Goal: Task Accomplishment & Management: Manage account settings

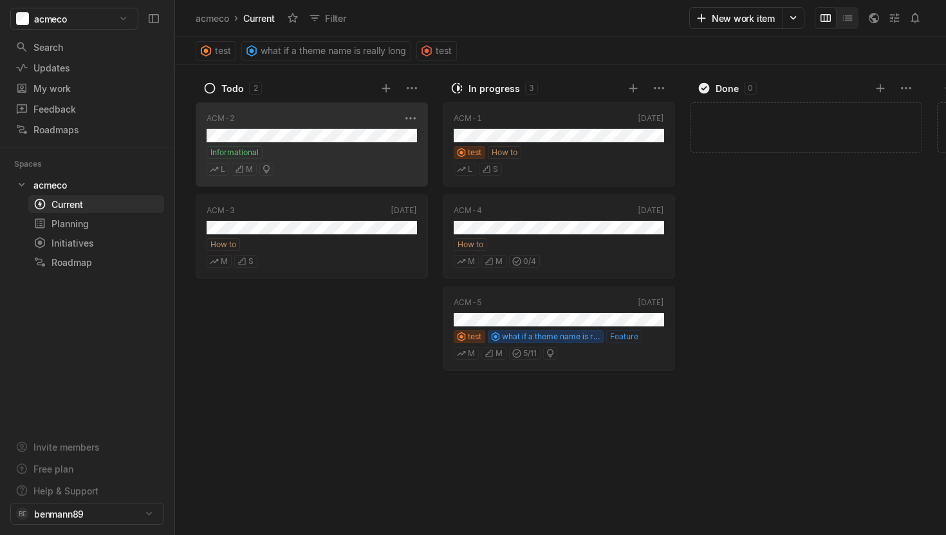
click at [318, 148] on div "Informational" at bounding box center [312, 152] width 211 height 13
click at [93, 507] on html "acmeco Search / Updates g then u My work = Feedback g then f Roadmaps g then ⇧ …" at bounding box center [473, 267] width 946 height 535
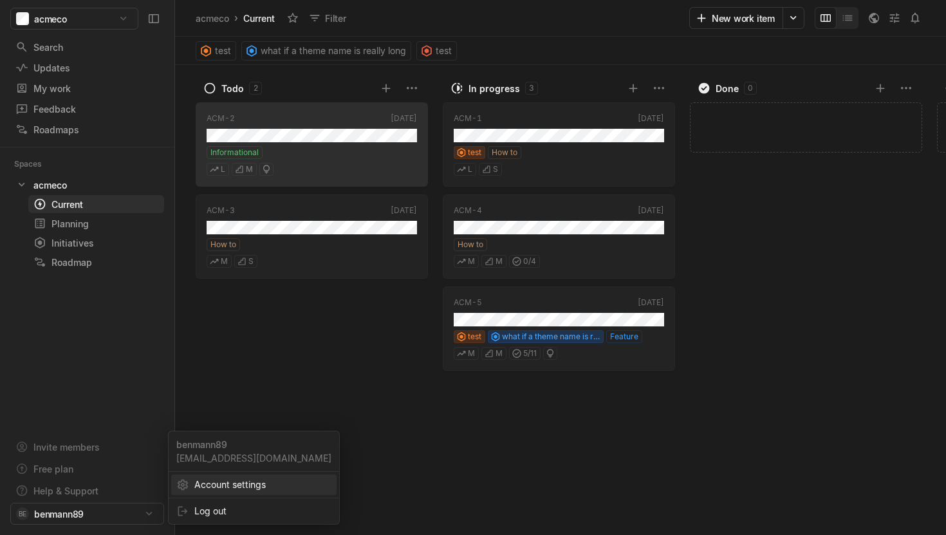
click at [199, 483] on span "Account settings" at bounding box center [262, 484] width 137 height 21
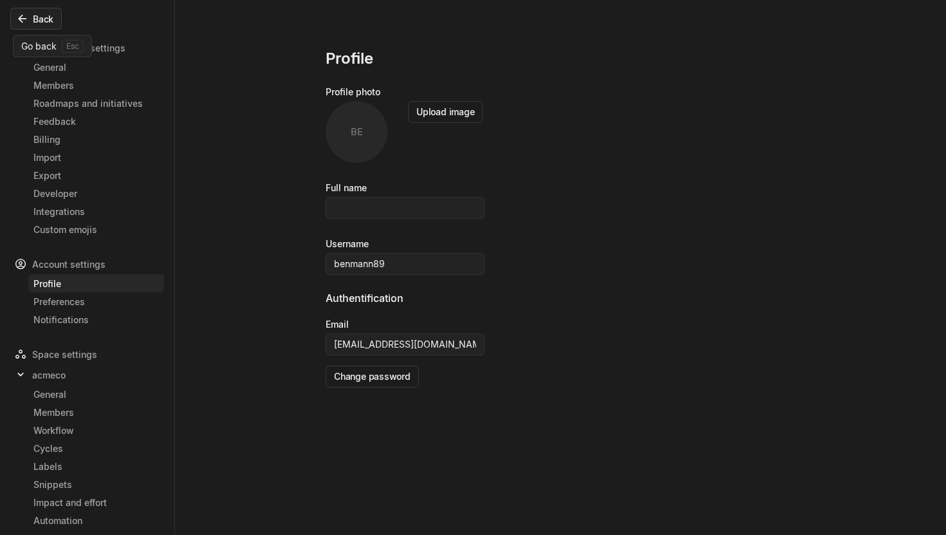
click at [35, 21] on button "Back" at bounding box center [36, 19] width 52 height 22
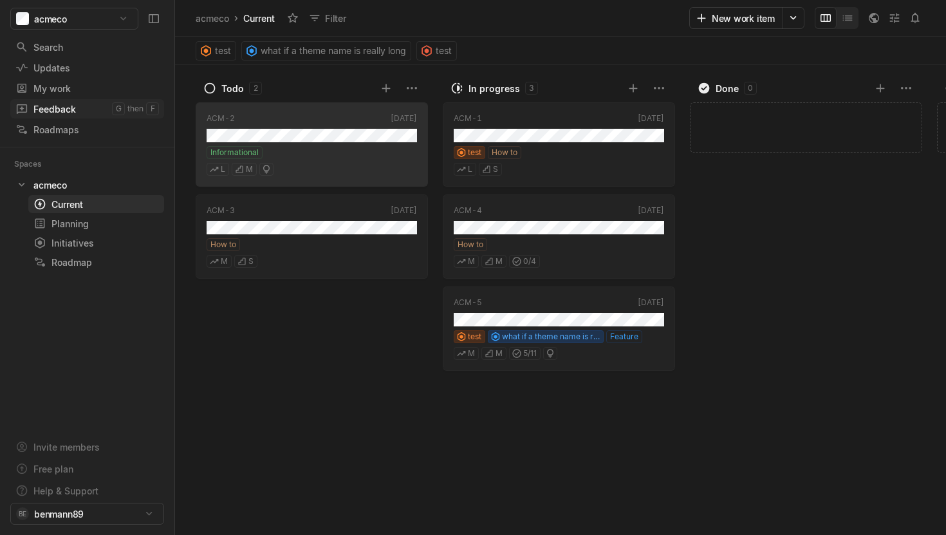
click at [77, 110] on div "Feedback" at bounding box center [63, 109] width 97 height 14
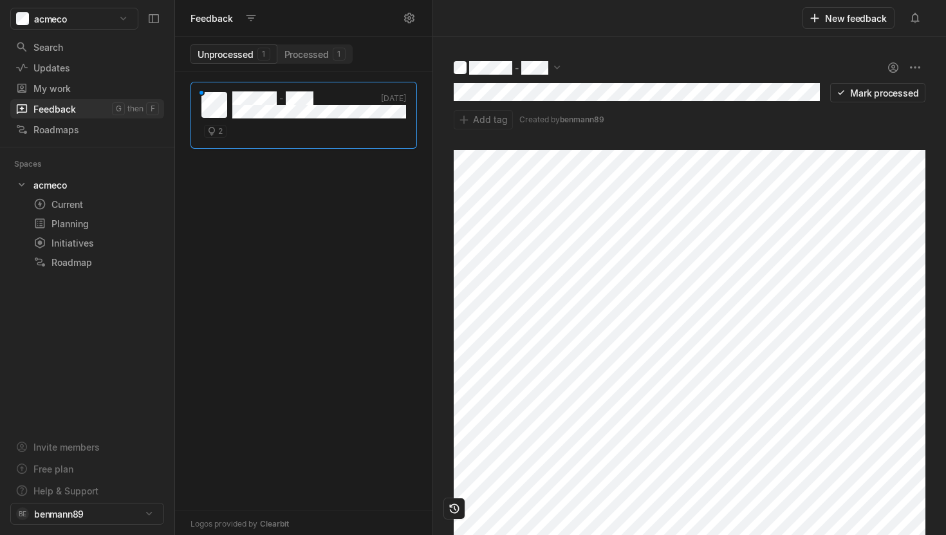
scroll to position [463, 258]
click at [915, 62] on html "acmeco Search / Updates g then u My work = Feedback g then f Roadmaps g then ⇧ …" at bounding box center [473, 267] width 946 height 535
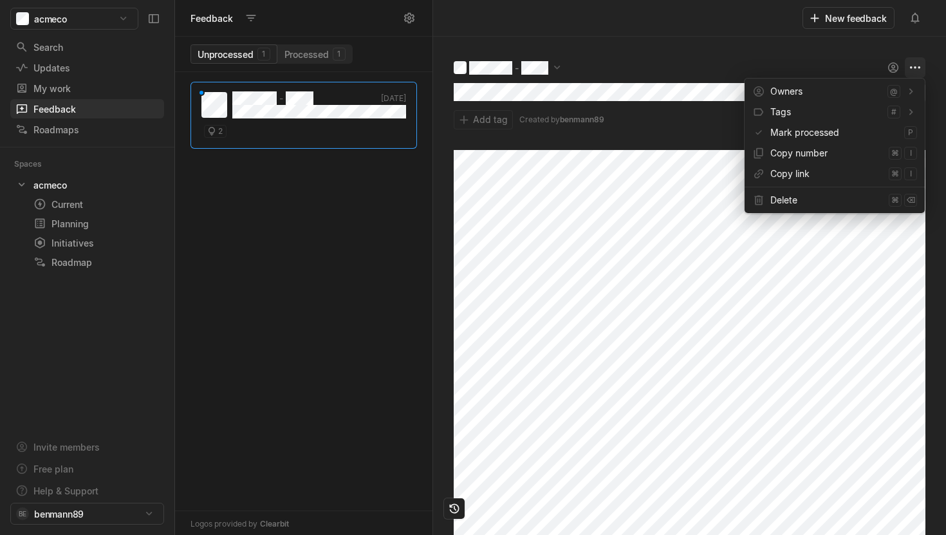
click at [915, 62] on html "acmeco Search / Updates g then u My work = Feedback g then f Roadmaps g then ⇧ …" at bounding box center [473, 267] width 946 height 535
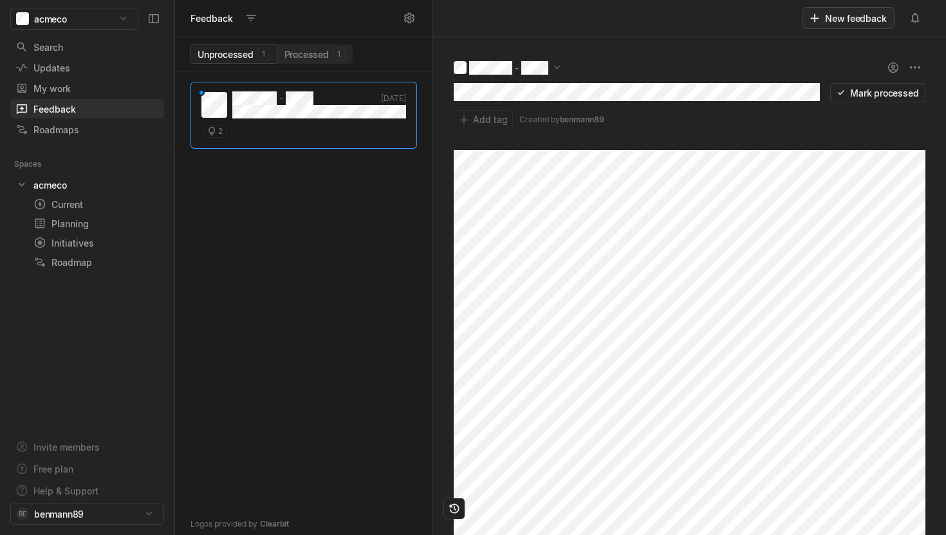
click at [872, 24] on button "New feedback" at bounding box center [849, 18] width 92 height 22
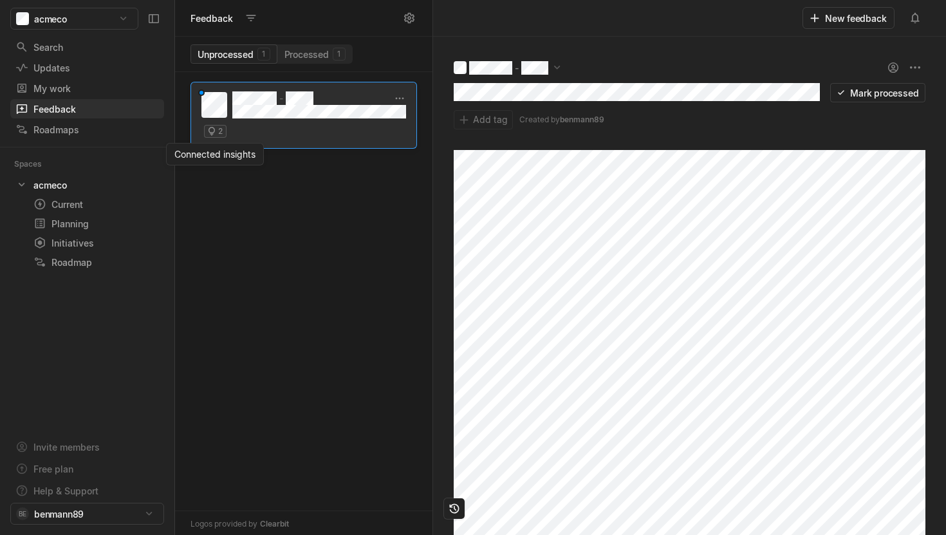
click at [214, 131] on icon "grid" at bounding box center [212, 131] width 10 height 10
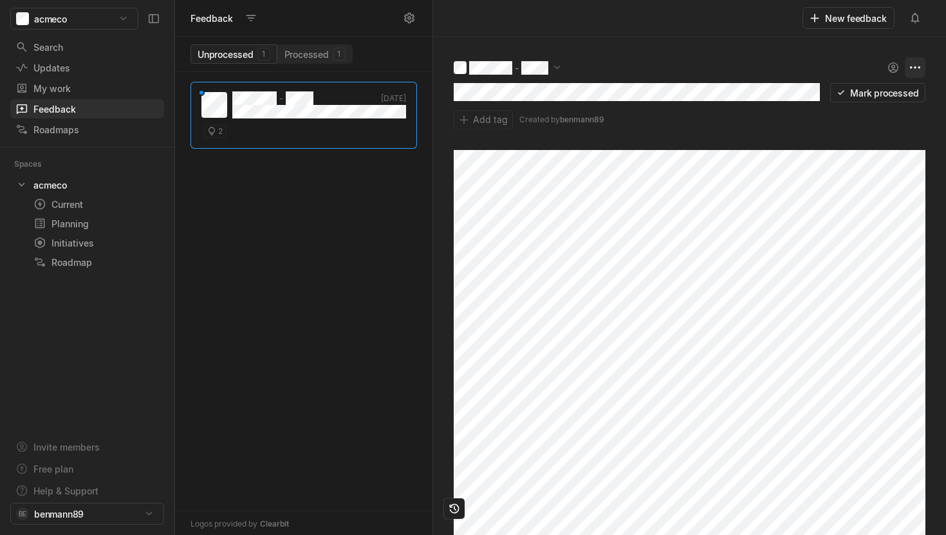
click at [913, 70] on html "acmeco Search / Updates g then u My work = Feedback g then f Roadmaps g then ⇧ …" at bounding box center [473, 267] width 946 height 535
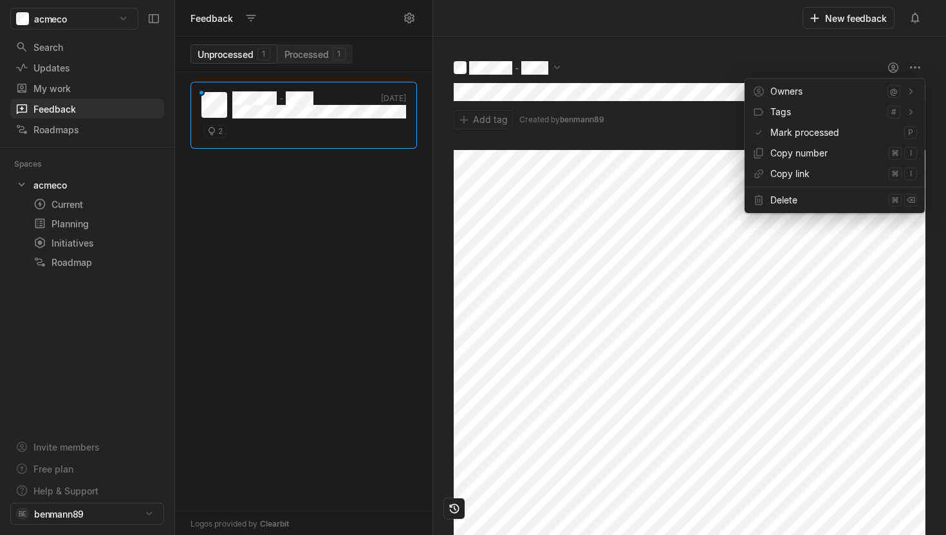
click at [636, 185] on html "acmeco Search / Updates g then u My work = Feedback g then f Roadmaps g then ⇧ …" at bounding box center [473, 267] width 946 height 535
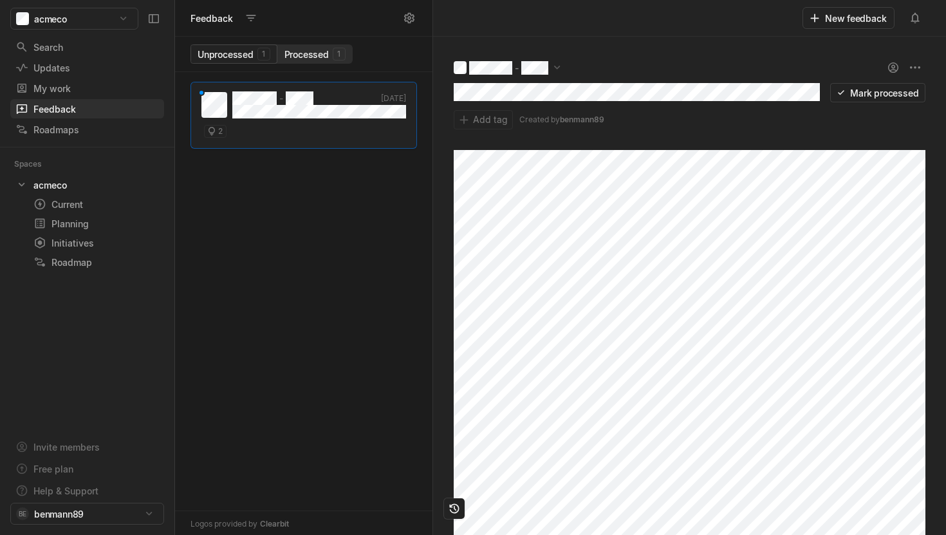
click at [303, 57] on button "Processed 1" at bounding box center [314, 54] width 75 height 18
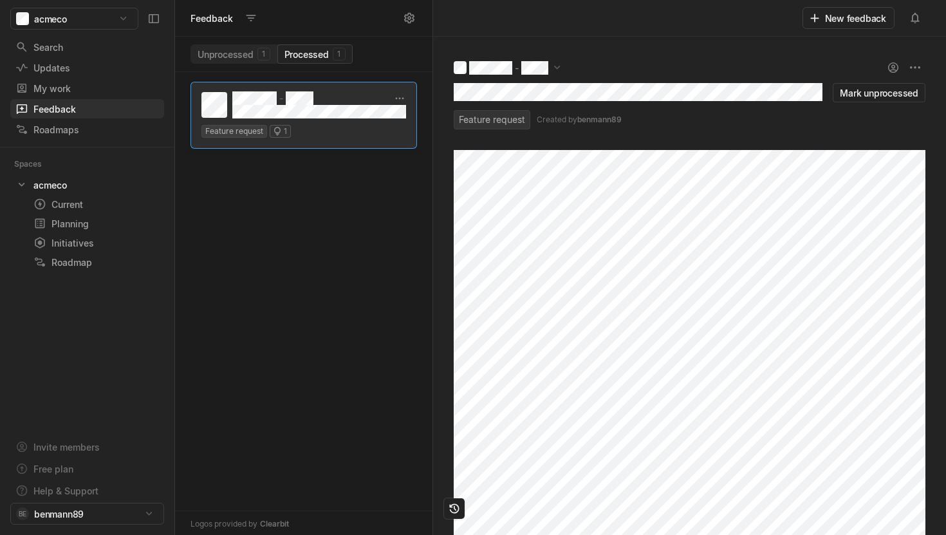
click at [277, 136] on icon "grid" at bounding box center [277, 131] width 10 height 10
click at [279, 131] on icon "grid" at bounding box center [277, 131] width 6 height 8
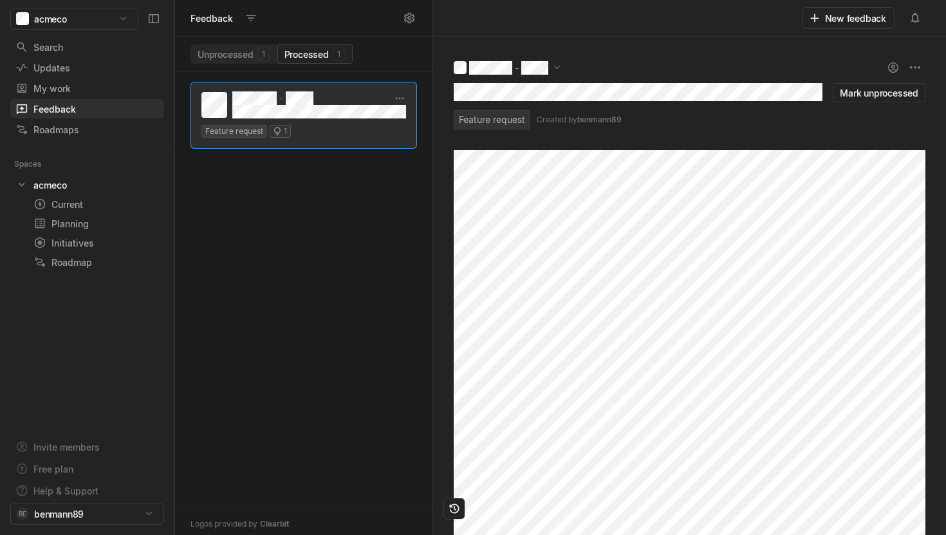
click at [279, 131] on icon "grid" at bounding box center [277, 131] width 6 height 8
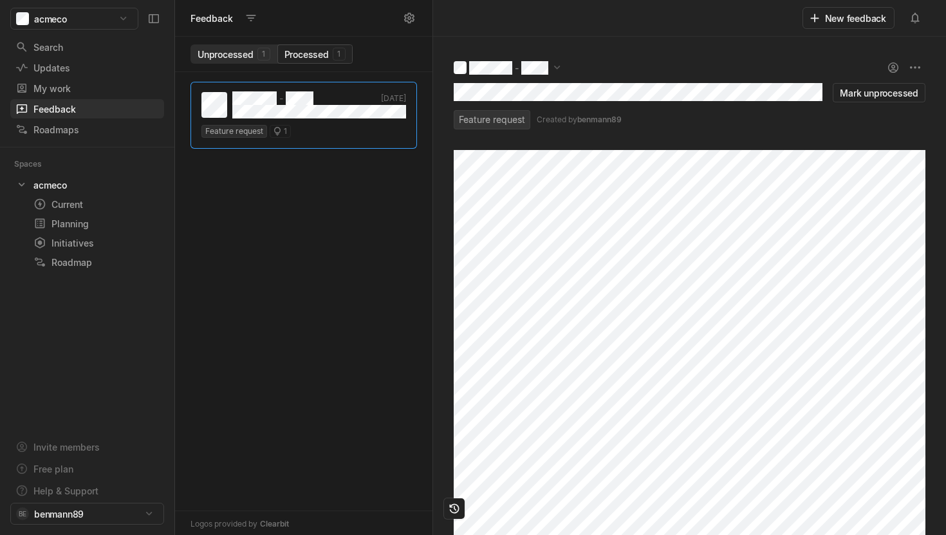
click at [248, 59] on button "Unprocessed 1" at bounding box center [234, 54] width 87 height 18
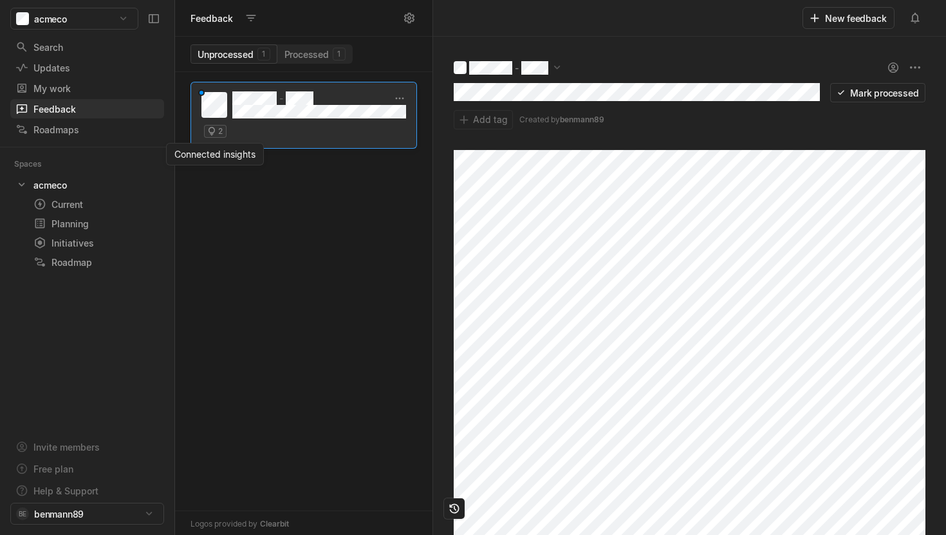
click at [212, 131] on icon "grid" at bounding box center [212, 131] width 10 height 10
click at [277, 122] on div "- Jan '24 2" at bounding box center [304, 115] width 227 height 67
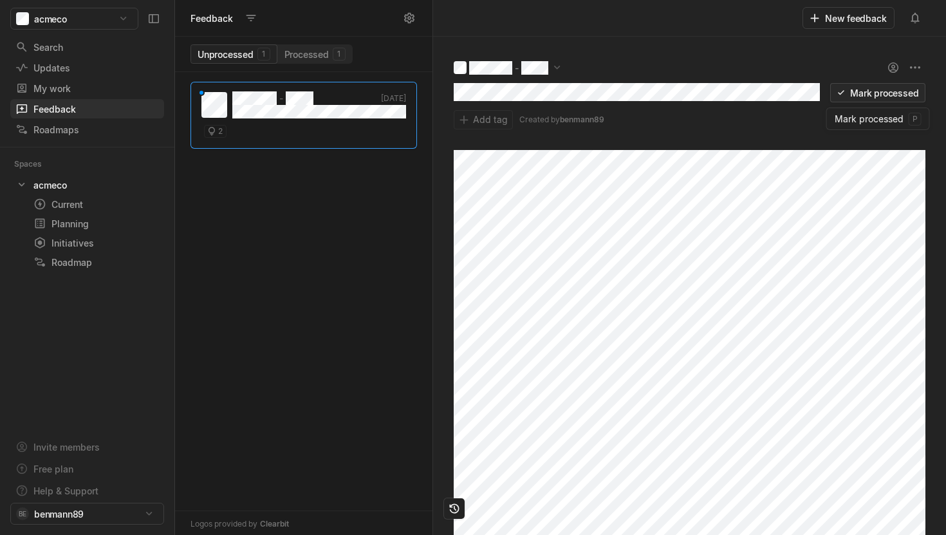
click at [906, 95] on button "Mark processed" at bounding box center [877, 92] width 95 height 19
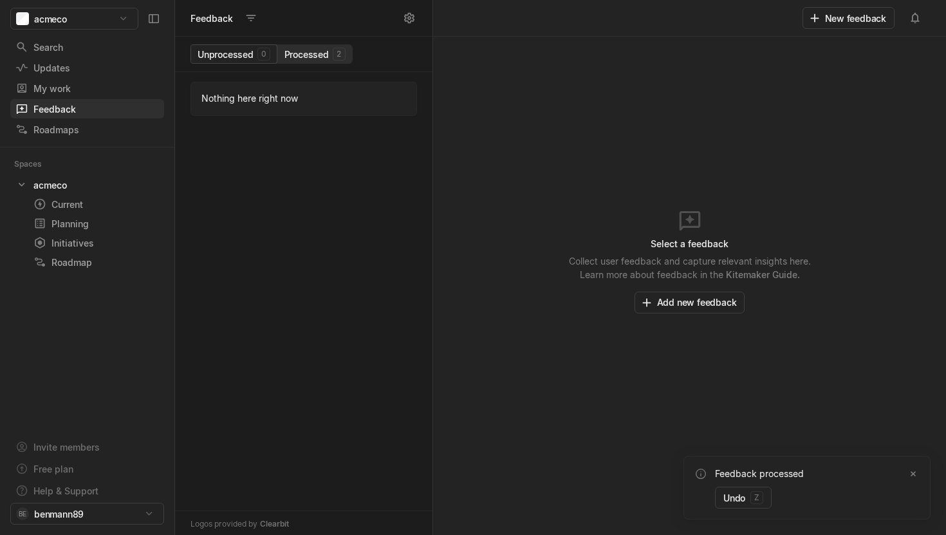
click at [296, 56] on button "Processed 2" at bounding box center [314, 54] width 75 height 18
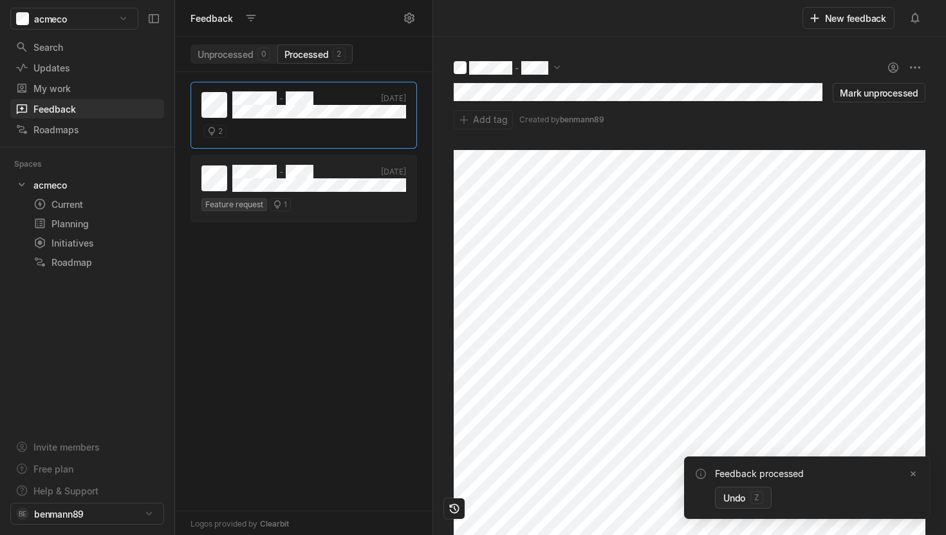
click at [738, 498] on button "Undo z" at bounding box center [743, 498] width 57 height 22
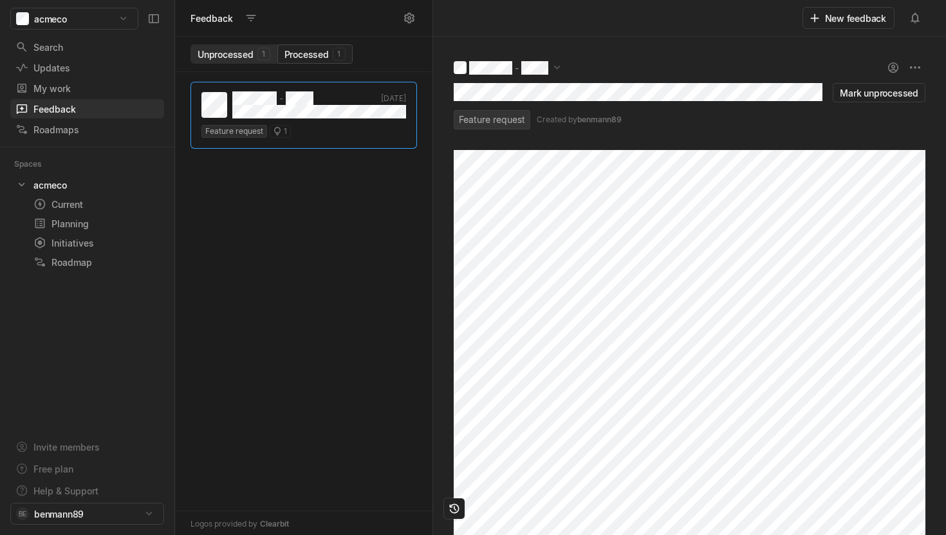
click at [250, 55] on button "Unprocessed 1" at bounding box center [234, 54] width 87 height 18
click at [911, 67] on html "acmeco Search / Updates g then u My work = Feedback g then f Roadmaps g then ⇧ …" at bounding box center [473, 267] width 946 height 535
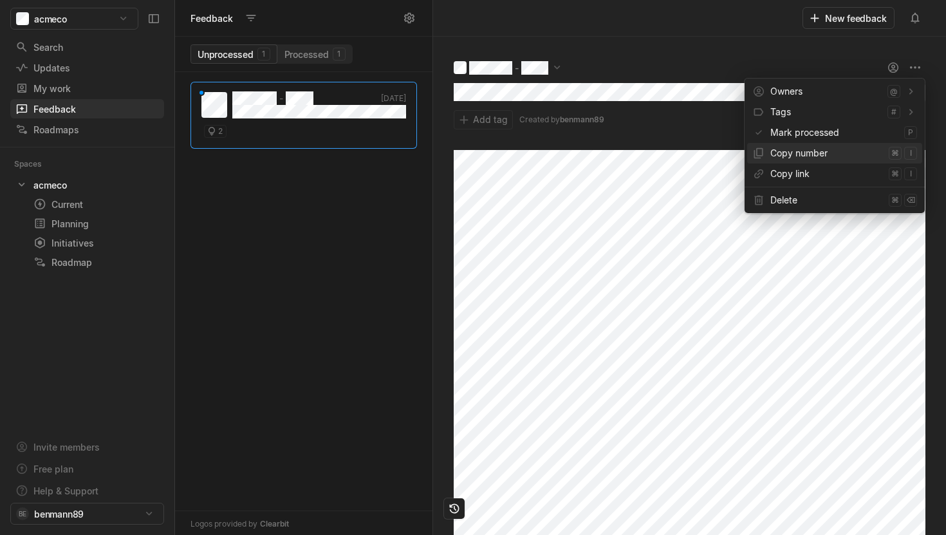
click at [829, 152] on span "Copy number" at bounding box center [827, 153] width 113 height 21
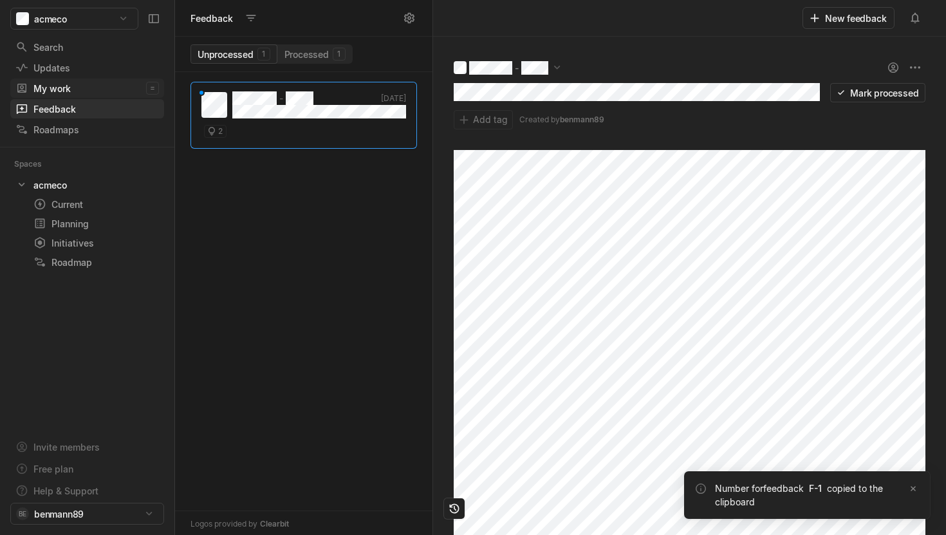
click at [125, 93] on div "My work" at bounding box center [80, 89] width 131 height 14
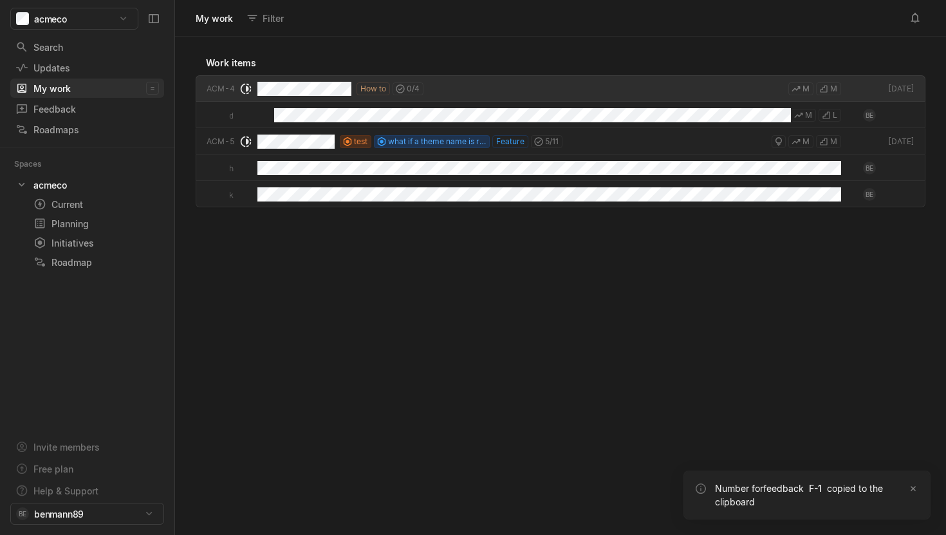
scroll to position [498, 771]
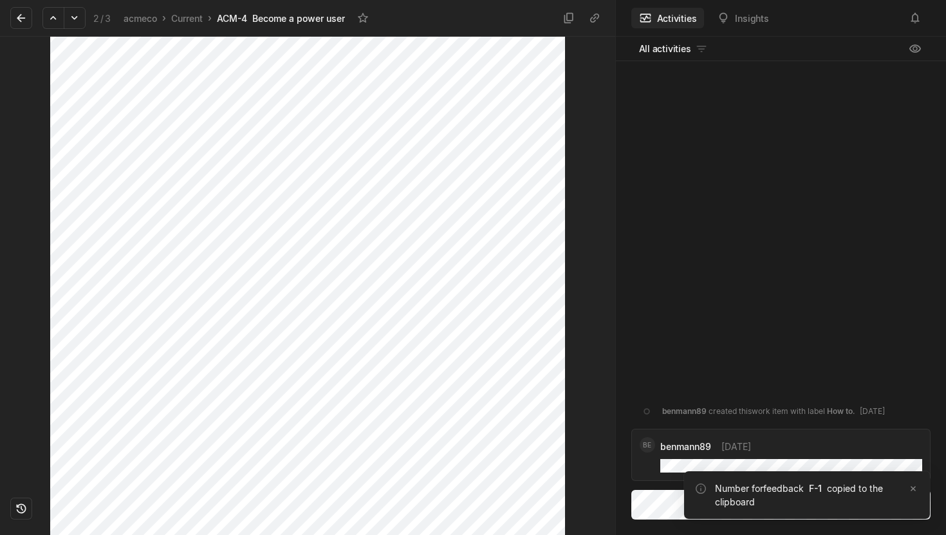
scroll to position [325, 0]
click at [21, 15] on icon at bounding box center [21, 18] width 13 height 13
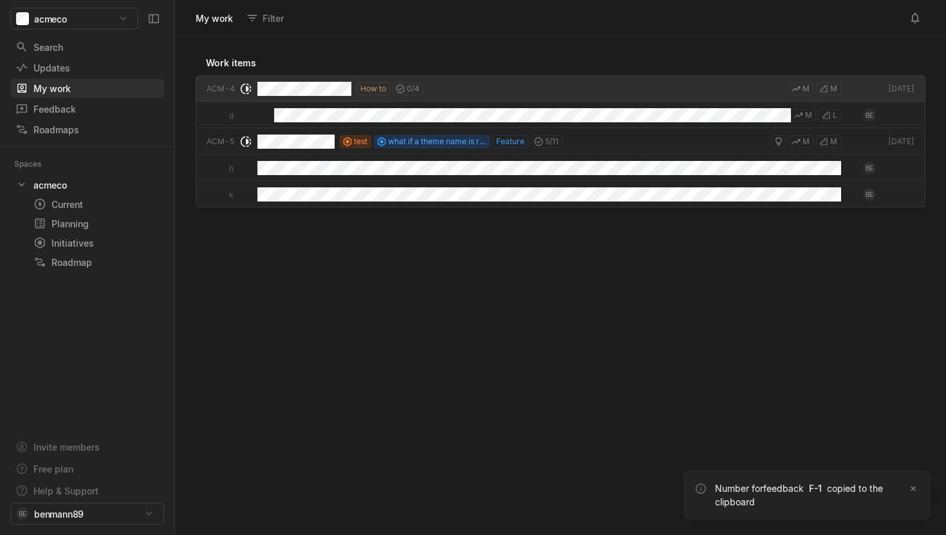
scroll to position [498, 771]
click at [109, 20] on html "acmeco Search / Updates g then u My work = Feedback g then f Roadmaps g then ⇧ …" at bounding box center [473, 267] width 946 height 535
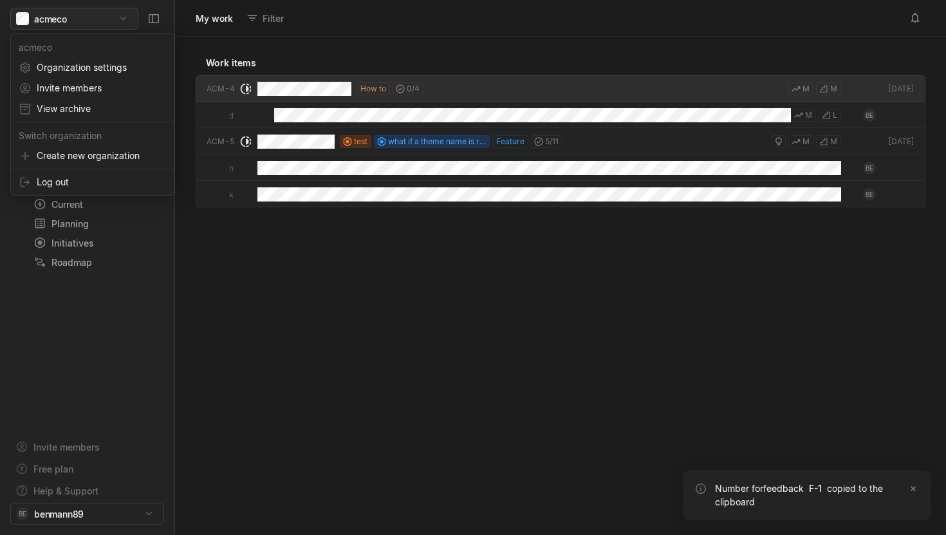
click at [109, 20] on html "acmeco Search / Updates g then u My work = Feedback g then f Roadmaps g then ⇧ …" at bounding box center [473, 267] width 946 height 535
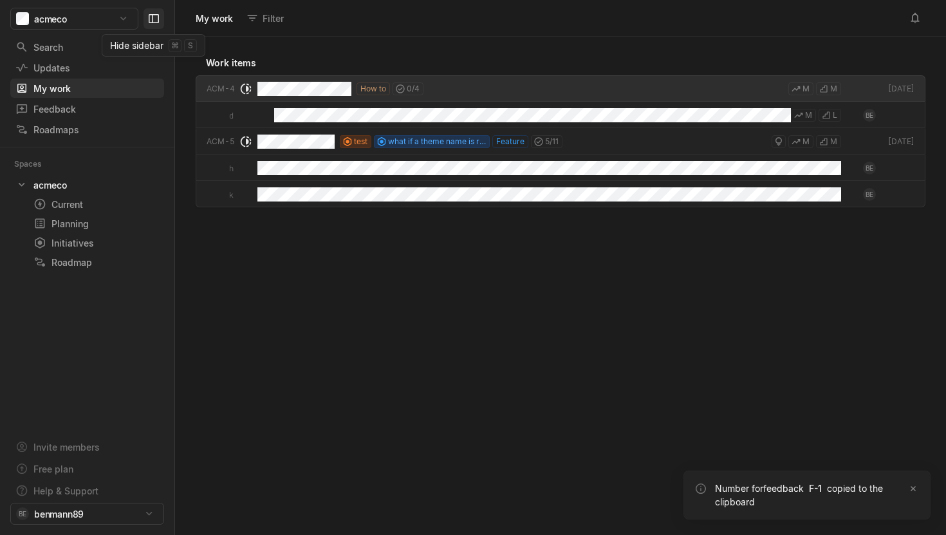
click at [161, 19] on button at bounding box center [154, 18] width 21 height 21
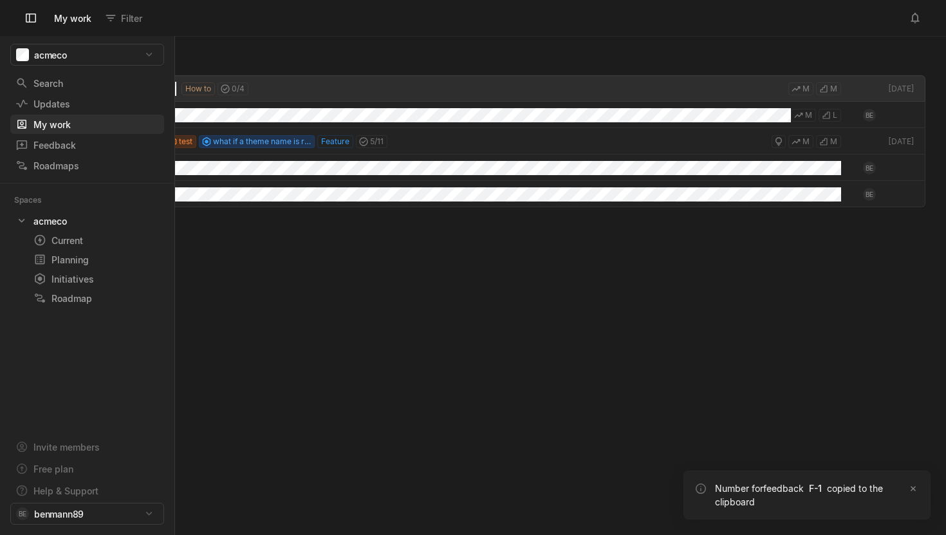
scroll to position [498, 946]
click at [27, 21] on icon at bounding box center [30, 18] width 13 height 13
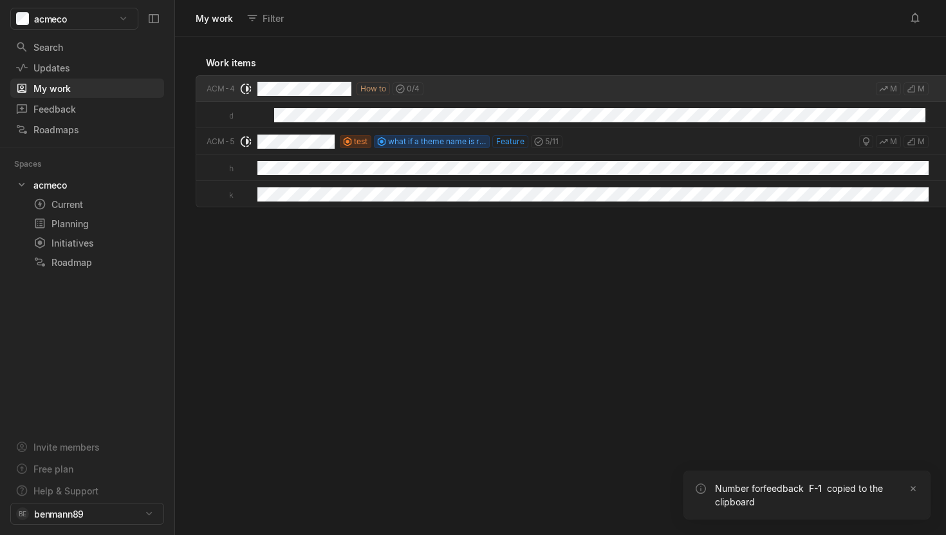
scroll to position [498, 771]
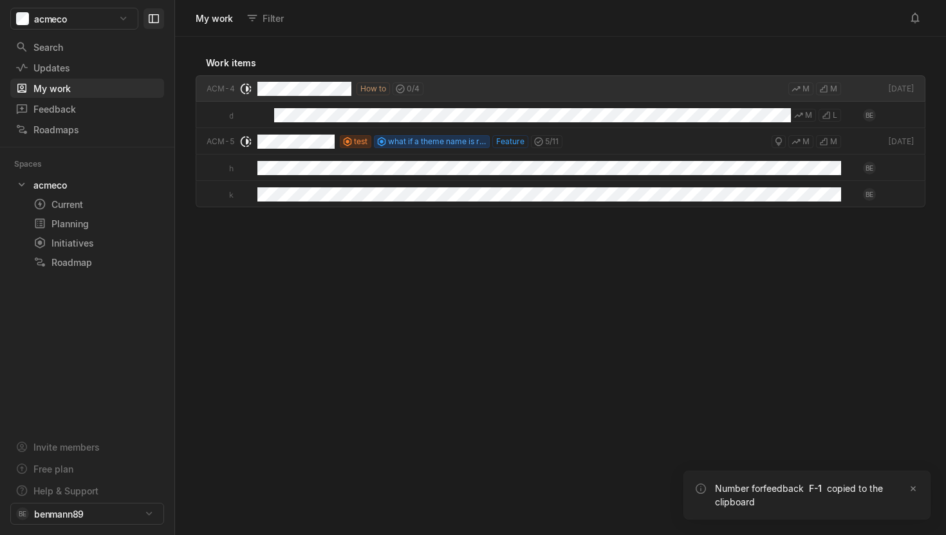
click at [156, 20] on icon at bounding box center [153, 18] width 13 height 13
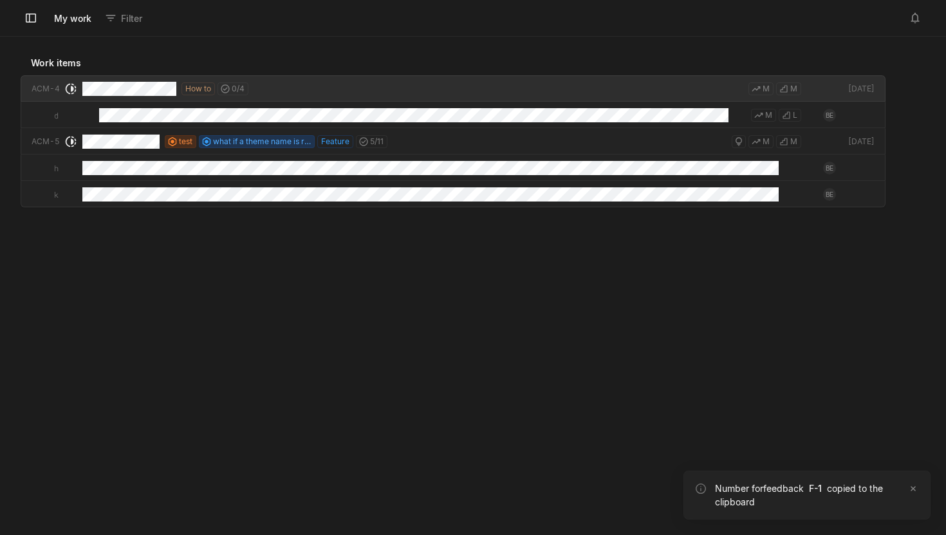
scroll to position [498, 946]
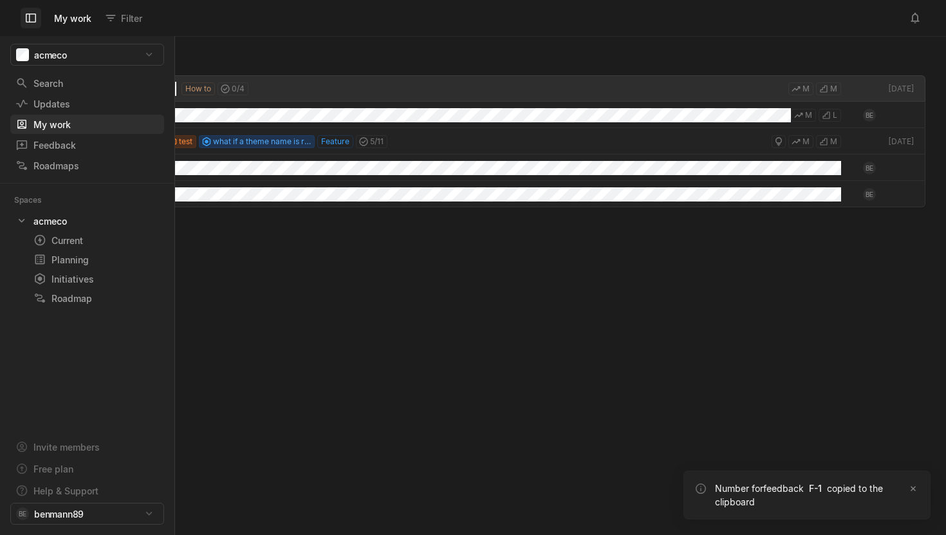
click at [33, 18] on icon at bounding box center [30, 18] width 13 height 13
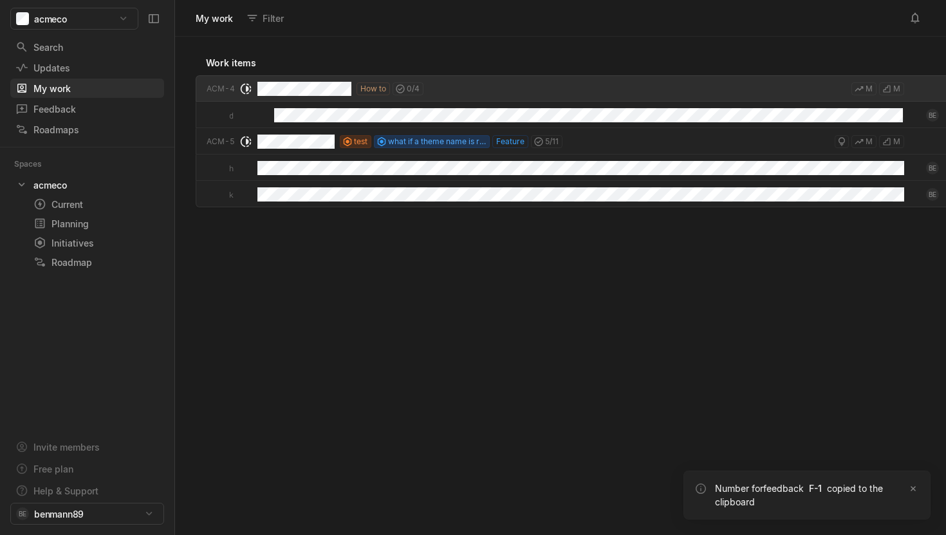
scroll to position [1, 1]
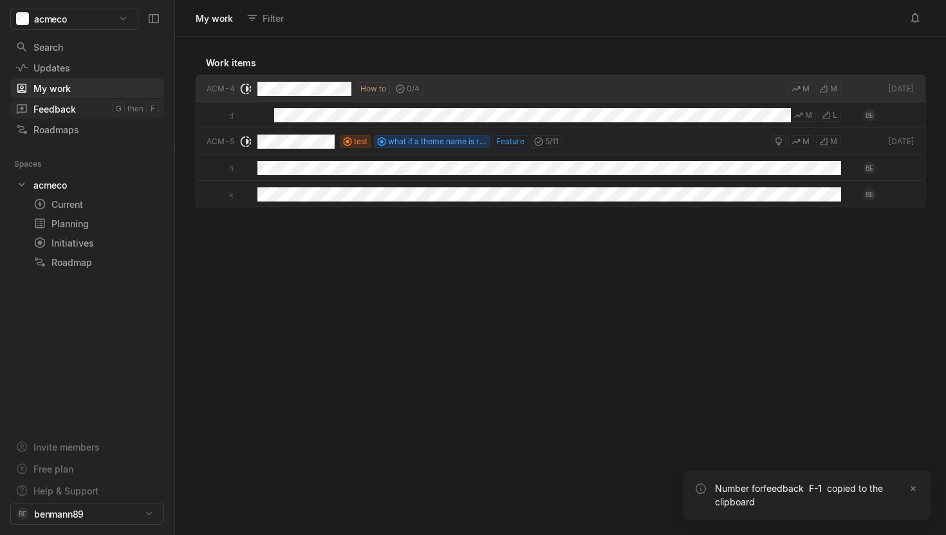
click at [65, 109] on div "Feedback" at bounding box center [63, 109] width 97 height 14
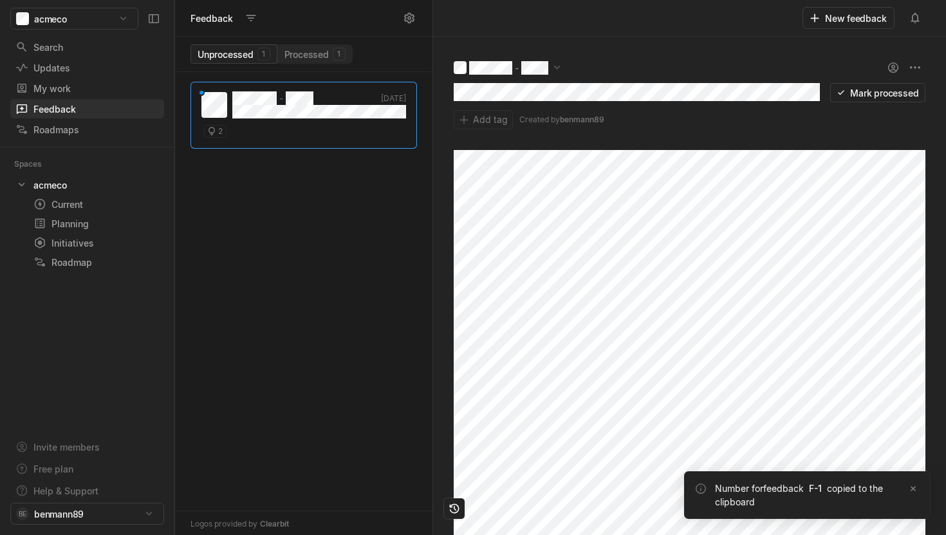
scroll to position [463, 258]
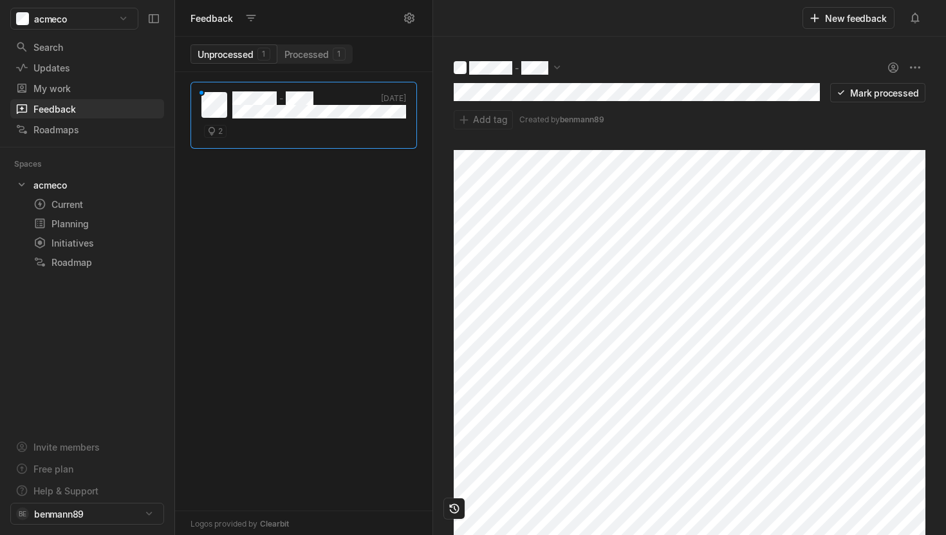
click at [243, 212] on div "- Jan '24 2" at bounding box center [304, 303] width 258 height 463
click at [98, 55] on link "Search /" at bounding box center [87, 46] width 154 height 19
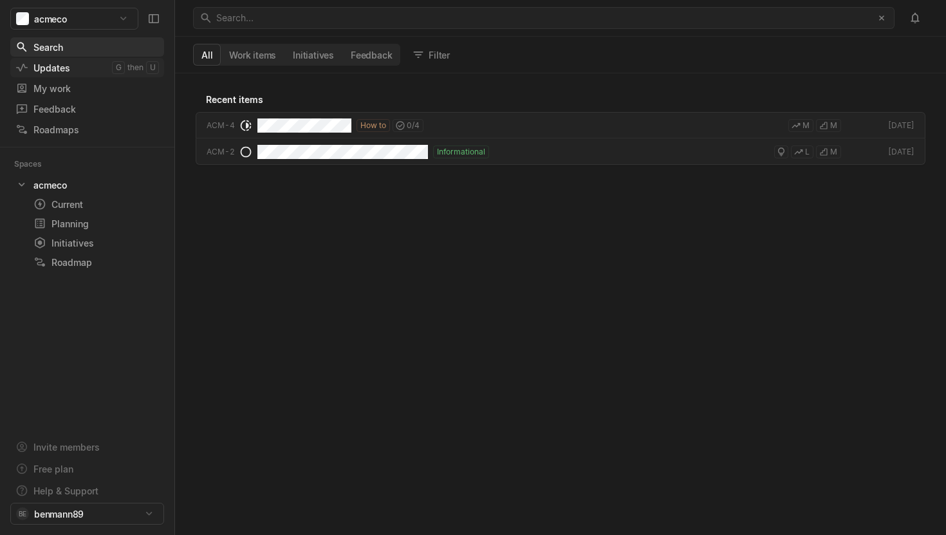
scroll to position [462, 771]
click at [93, 63] on div "Updates" at bounding box center [63, 68] width 97 height 14
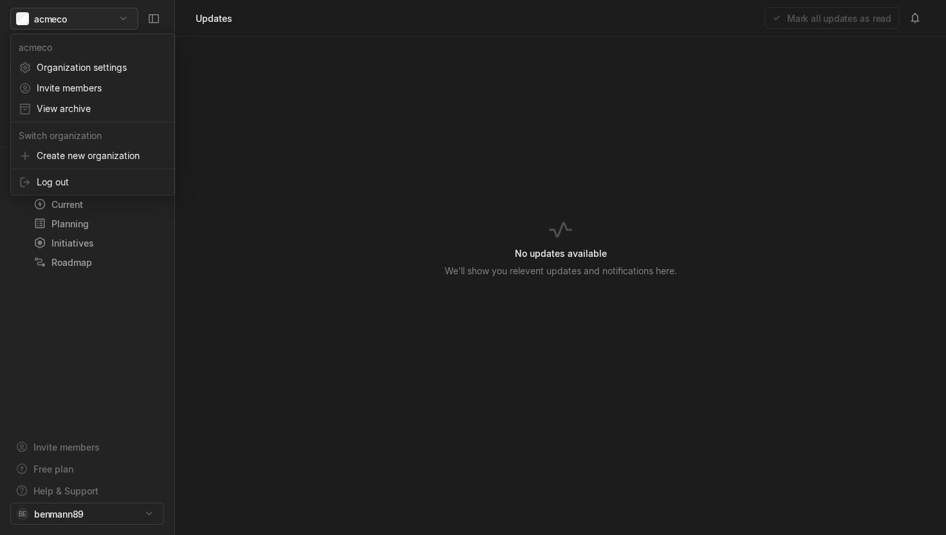
click at [86, 16] on html "acmeco Search / Updates g then u My work = Feedback g then f Roadmaps g then ⇧ …" at bounding box center [473, 267] width 946 height 535
click at [82, 89] on span "Invite members" at bounding box center [102, 88] width 130 height 21
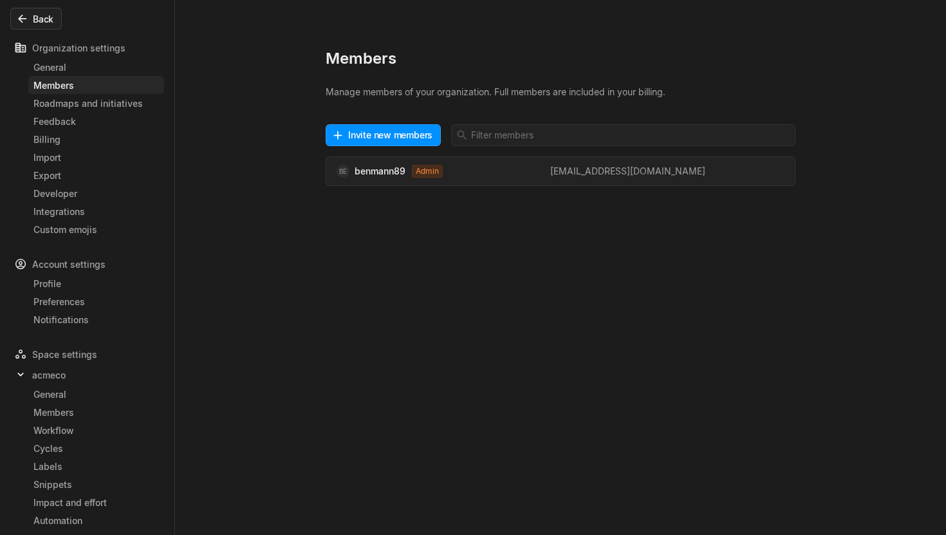
click at [43, 17] on button "Back" at bounding box center [36, 19] width 52 height 22
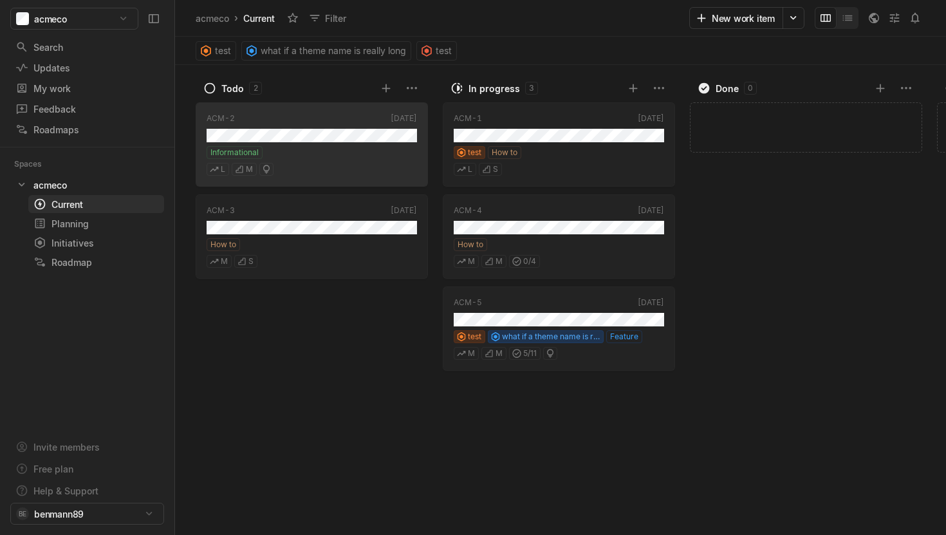
click at [43, 17] on html "acmeco Search / Updates g then u My work = Feedback g then f Roadmaps g then ⇧ …" at bounding box center [473, 267] width 946 height 535
click at [96, 158] on span "Create new organization" at bounding box center [102, 155] width 130 height 21
